Goal: Use online tool/utility: Utilize a website feature to perform a specific function

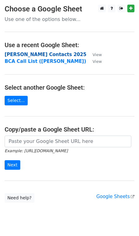
click at [48, 53] on strong "Varun Zoho Contacts 2025" at bounding box center [46, 55] width 82 height 6
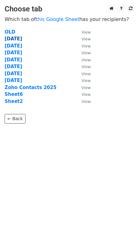
click at [16, 38] on strong "[DATE]" at bounding box center [14, 39] width 18 height 6
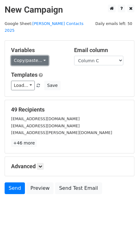
click at [30, 56] on link "Copy/paste..." at bounding box center [30, 61] width 38 height 10
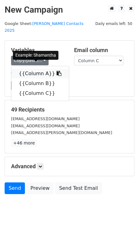
click at [33, 69] on link "{{Column A}}" at bounding box center [40, 74] width 58 height 10
